Goal: Entertainment & Leisure: Consume media (video, audio)

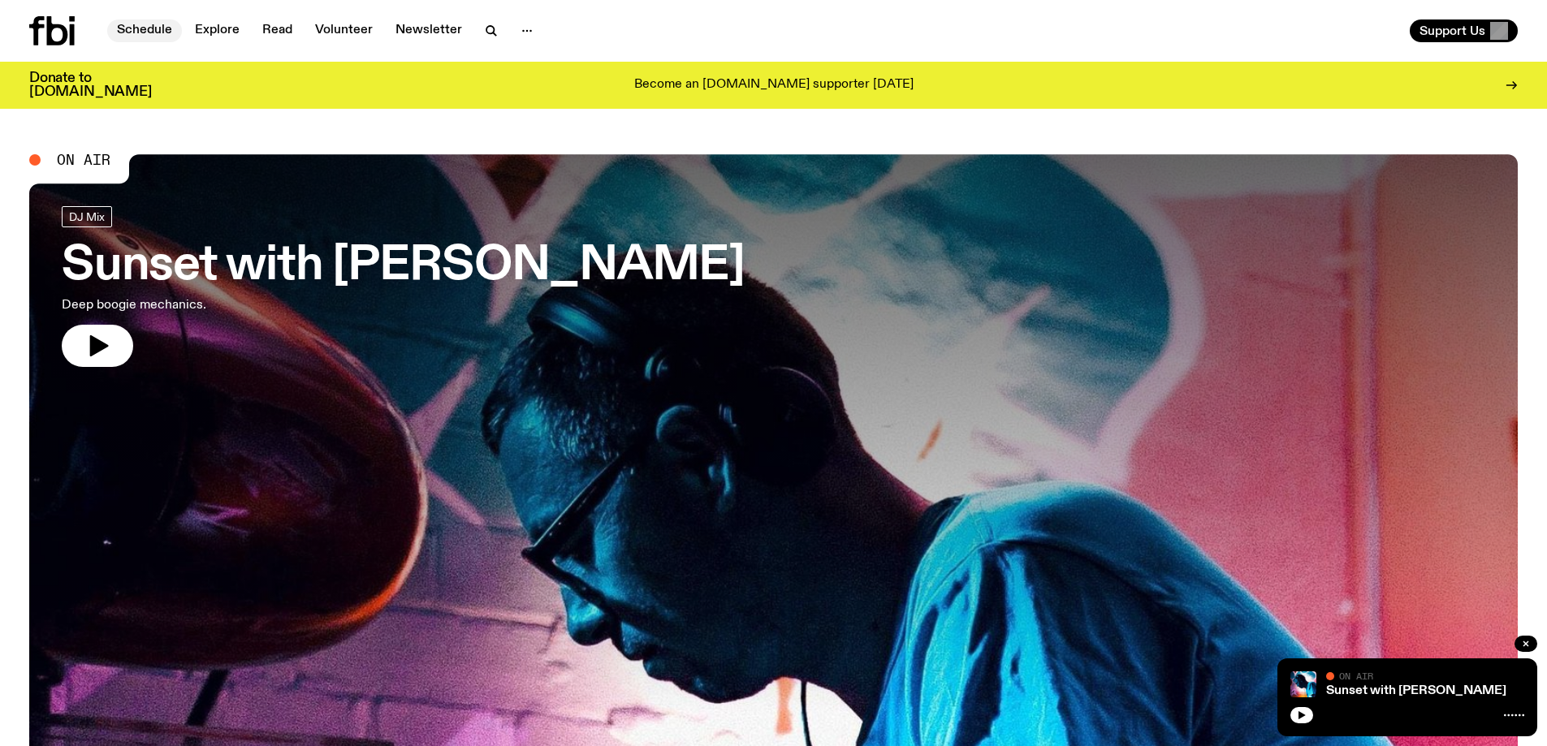
click at [156, 29] on link "Schedule" at bounding box center [144, 30] width 75 height 23
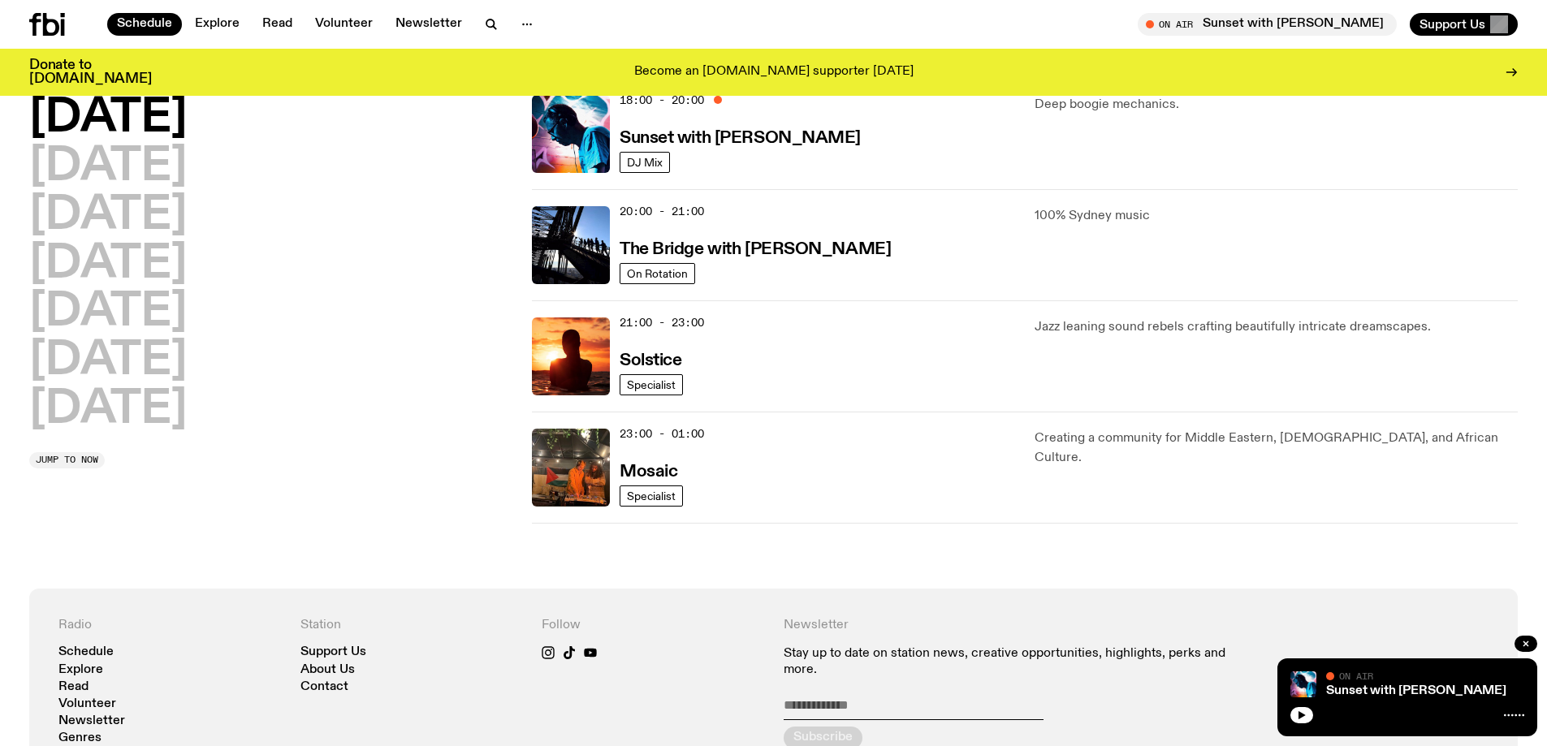
scroll to position [421, 0]
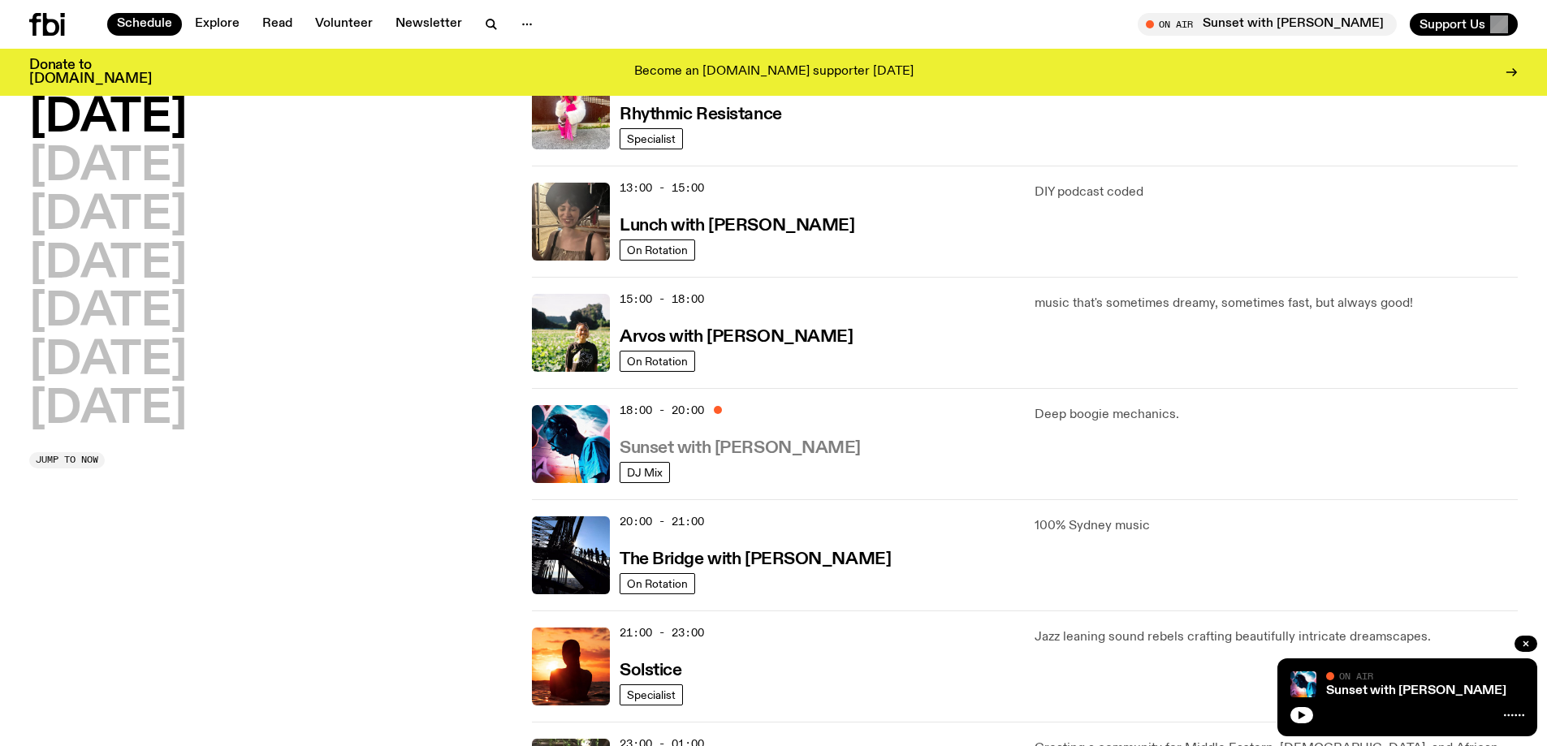
click at [753, 452] on h3 "Sunset with [PERSON_NAME]" at bounding box center [740, 448] width 241 height 17
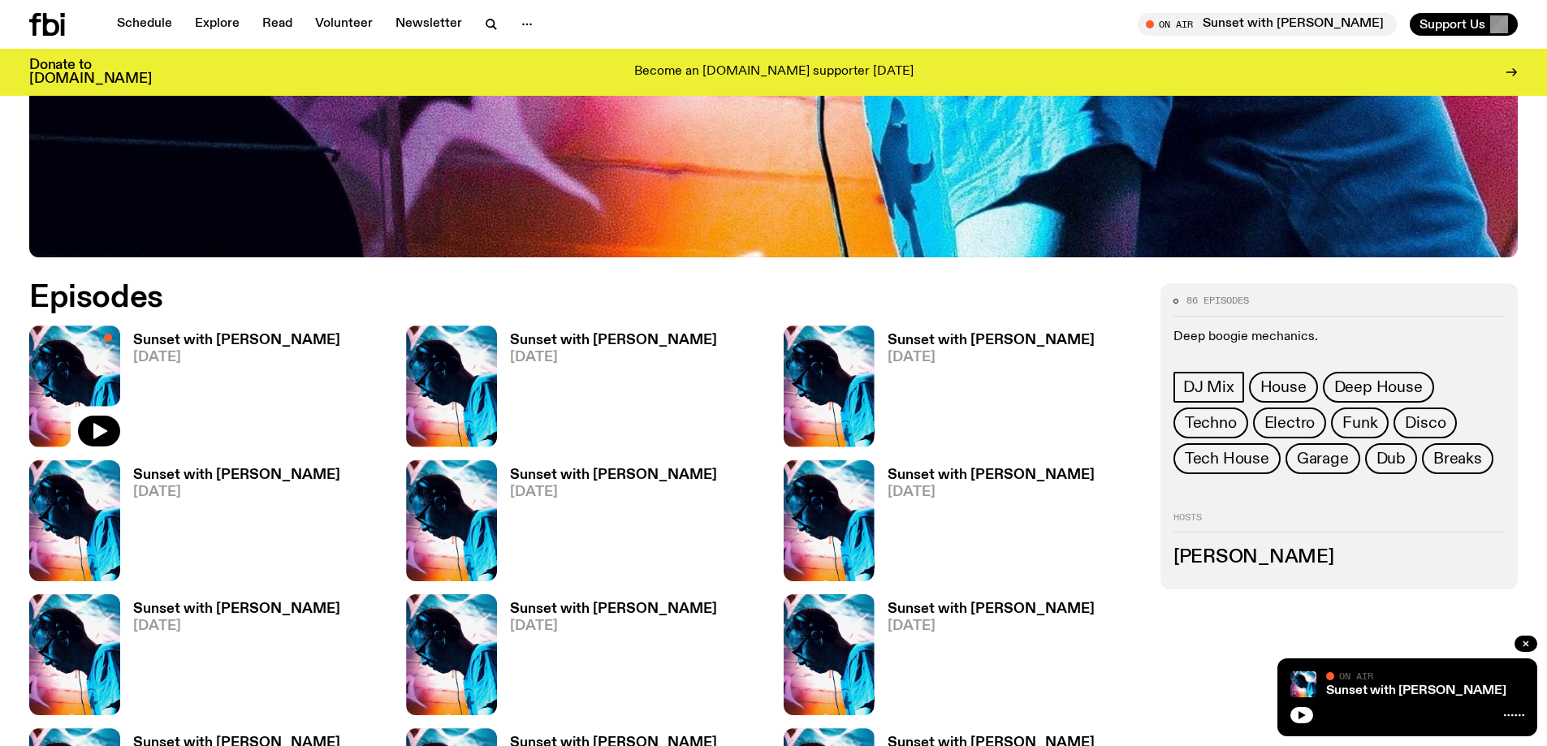
scroll to position [856, 0]
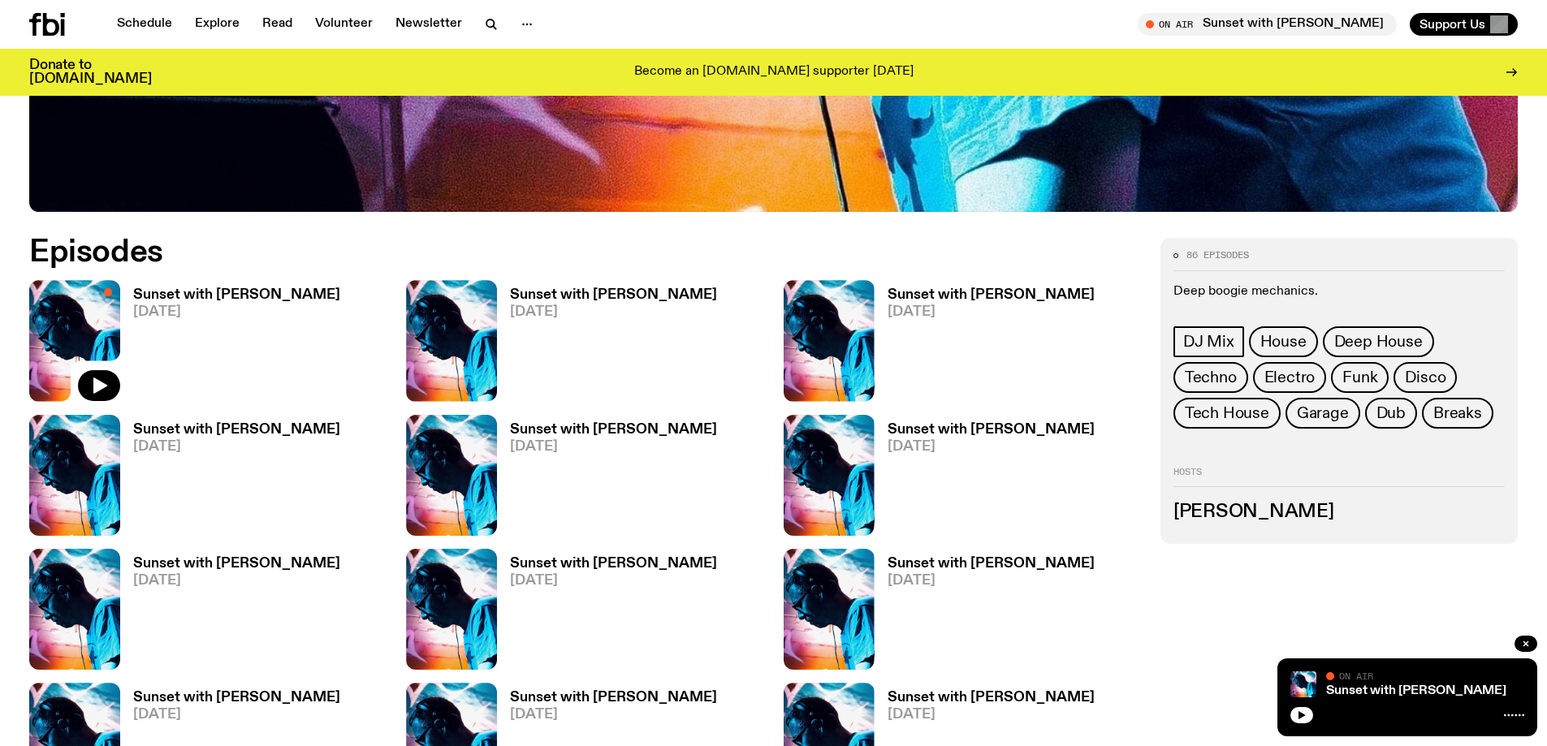
click at [144, 307] on span "18.08.25" at bounding box center [236, 312] width 207 height 14
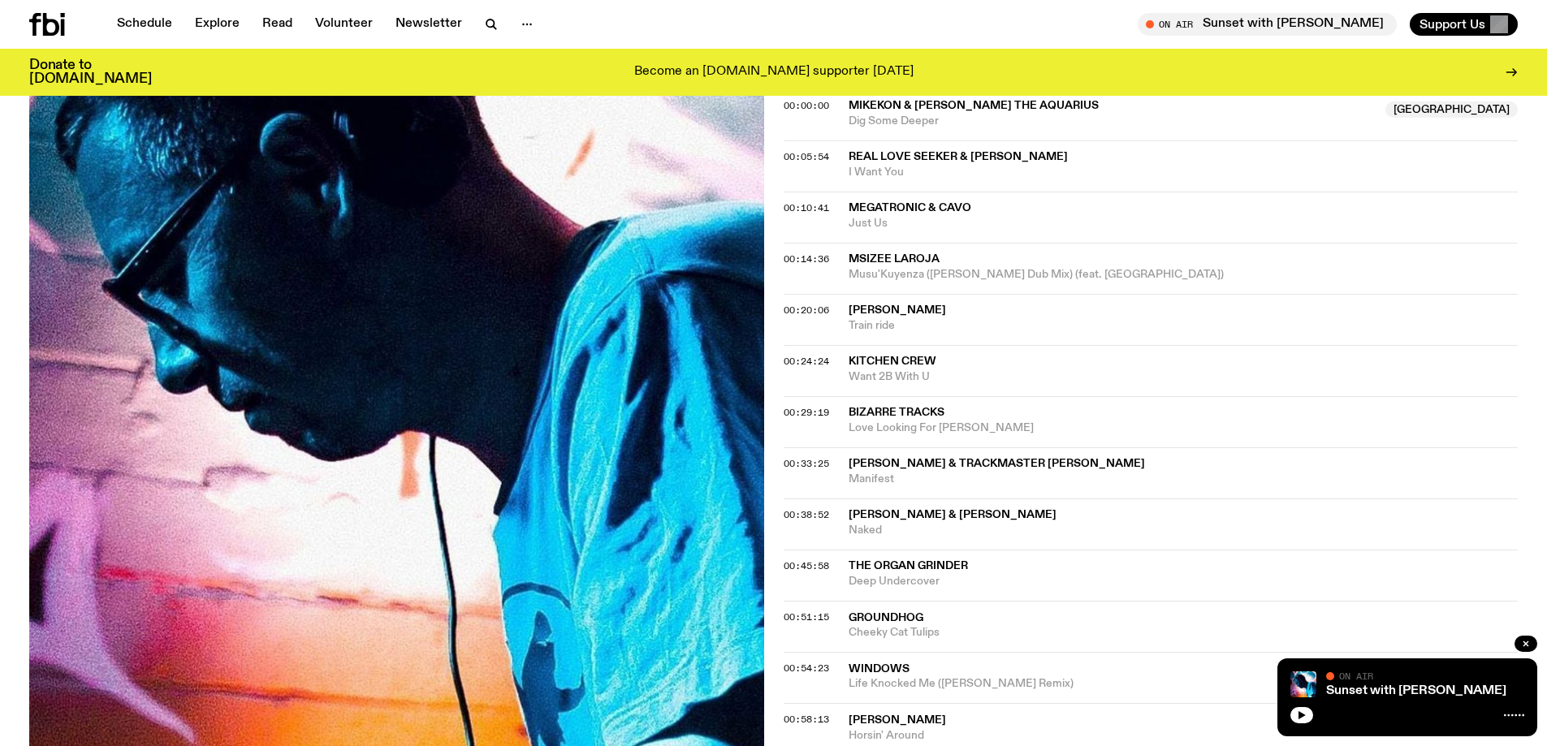
scroll to position [639, 0]
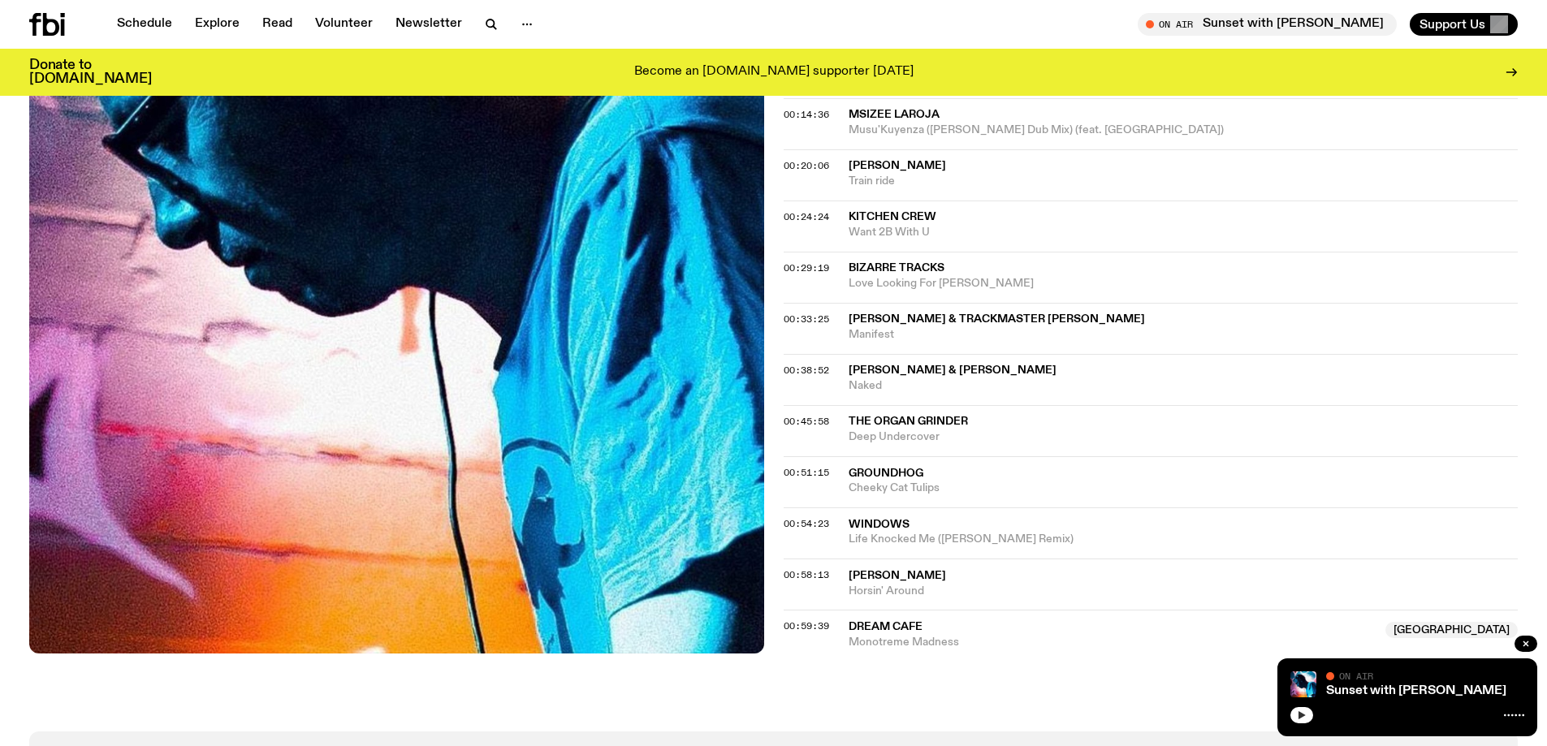
click at [1295, 712] on button "button" at bounding box center [1301, 715] width 23 height 16
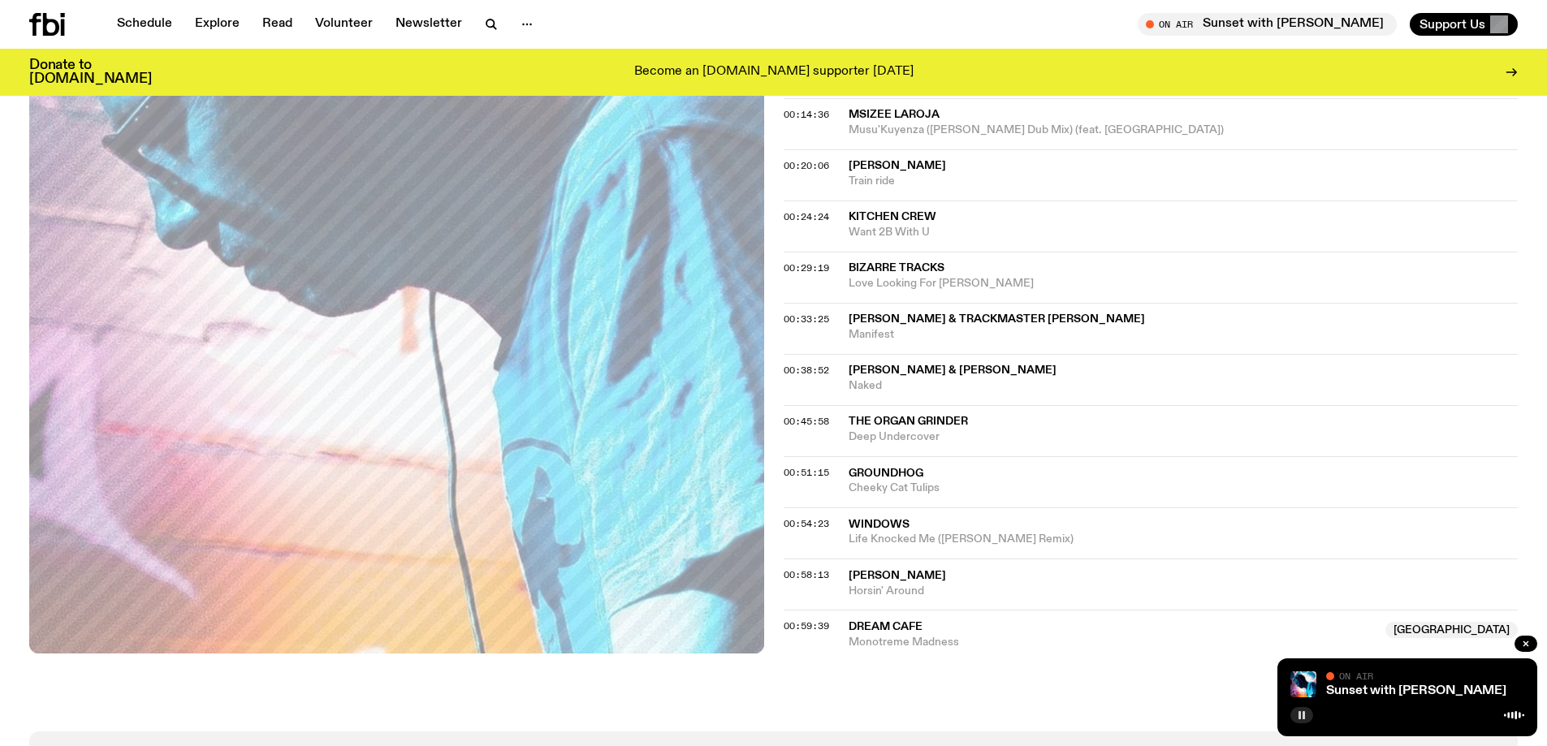
click at [1307, 721] on button "button" at bounding box center [1301, 715] width 23 height 16
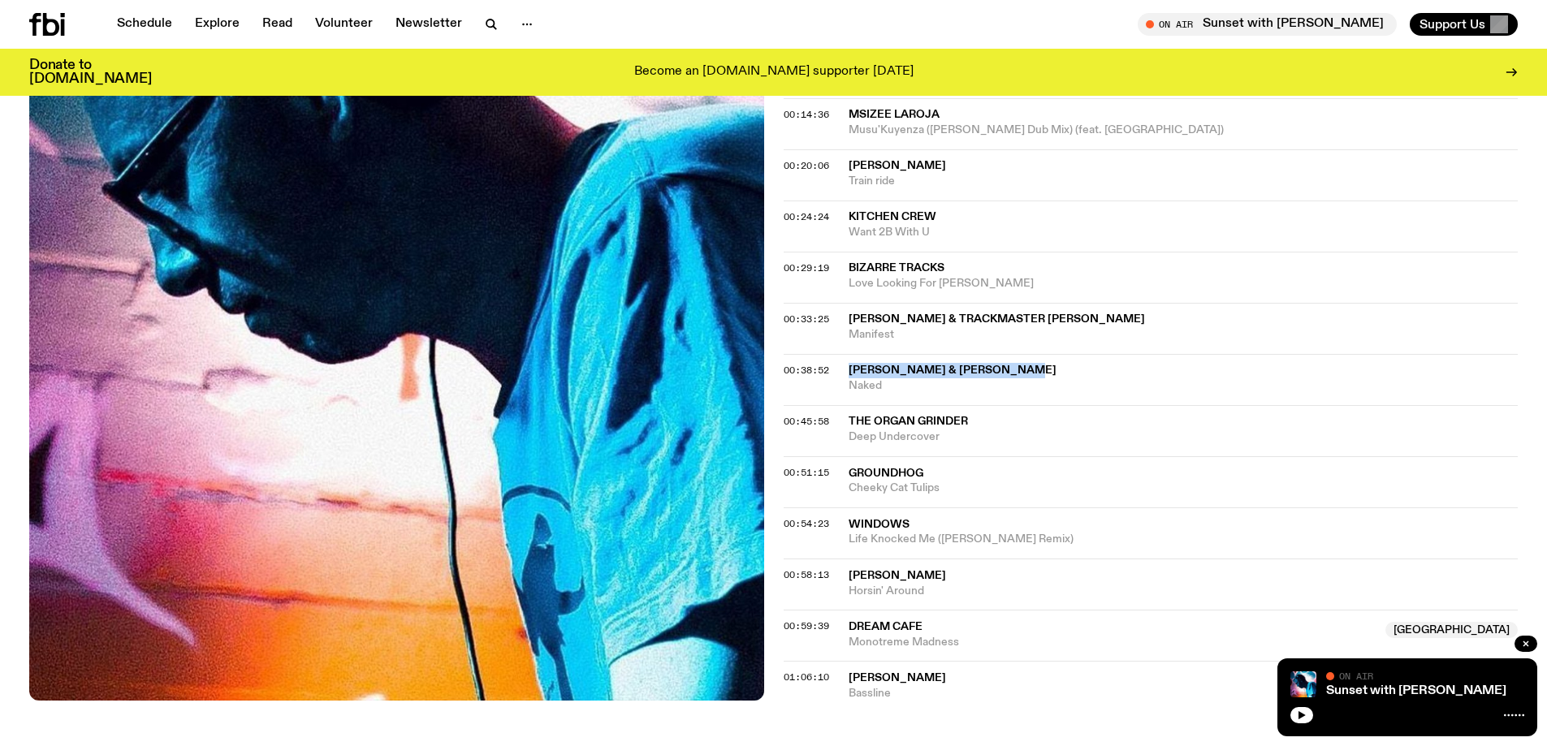
drag, startPoint x: 1060, startPoint y: 368, endPoint x: 848, endPoint y: 366, distance: 212.0
click at [849, 366] on span "Aaron Carl & Dyed Soundorom" at bounding box center [1184, 370] width 670 height 15
click at [1296, 720] on button "button" at bounding box center [1301, 715] width 23 height 16
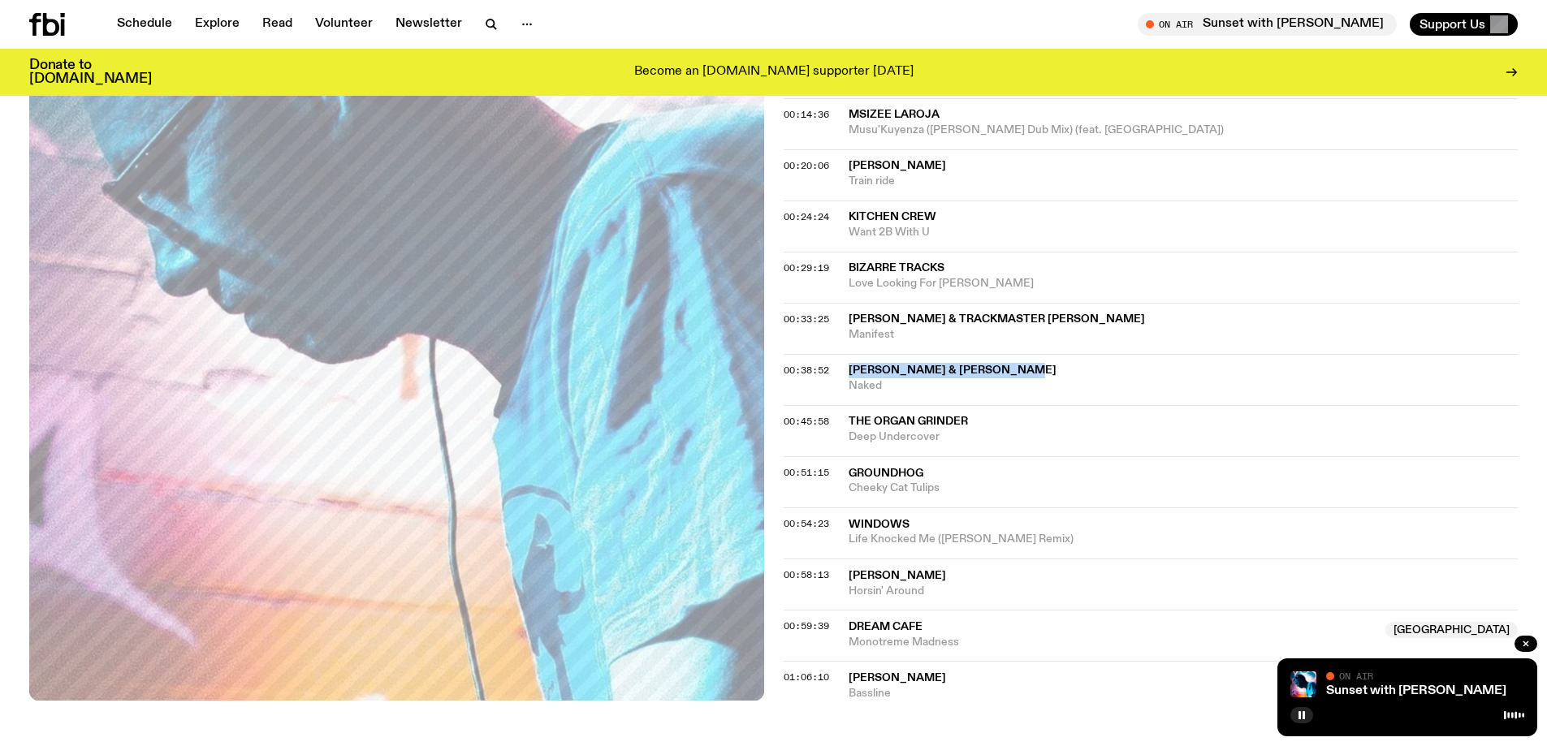
click at [50, 16] on icon at bounding box center [47, 24] width 36 height 23
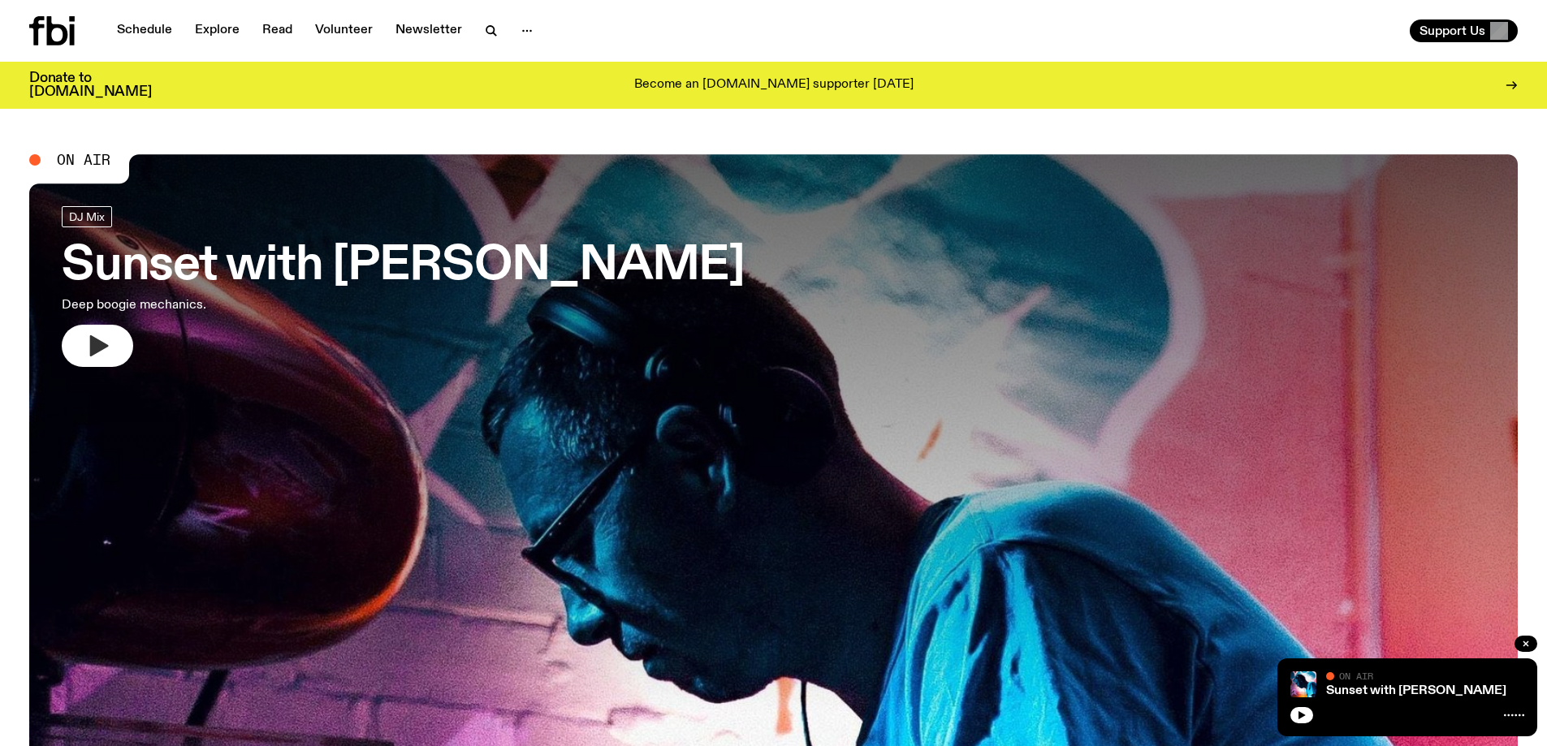
click at [105, 348] on icon "button" at bounding box center [99, 345] width 19 height 21
